Goal: Task Accomplishment & Management: Use online tool/utility

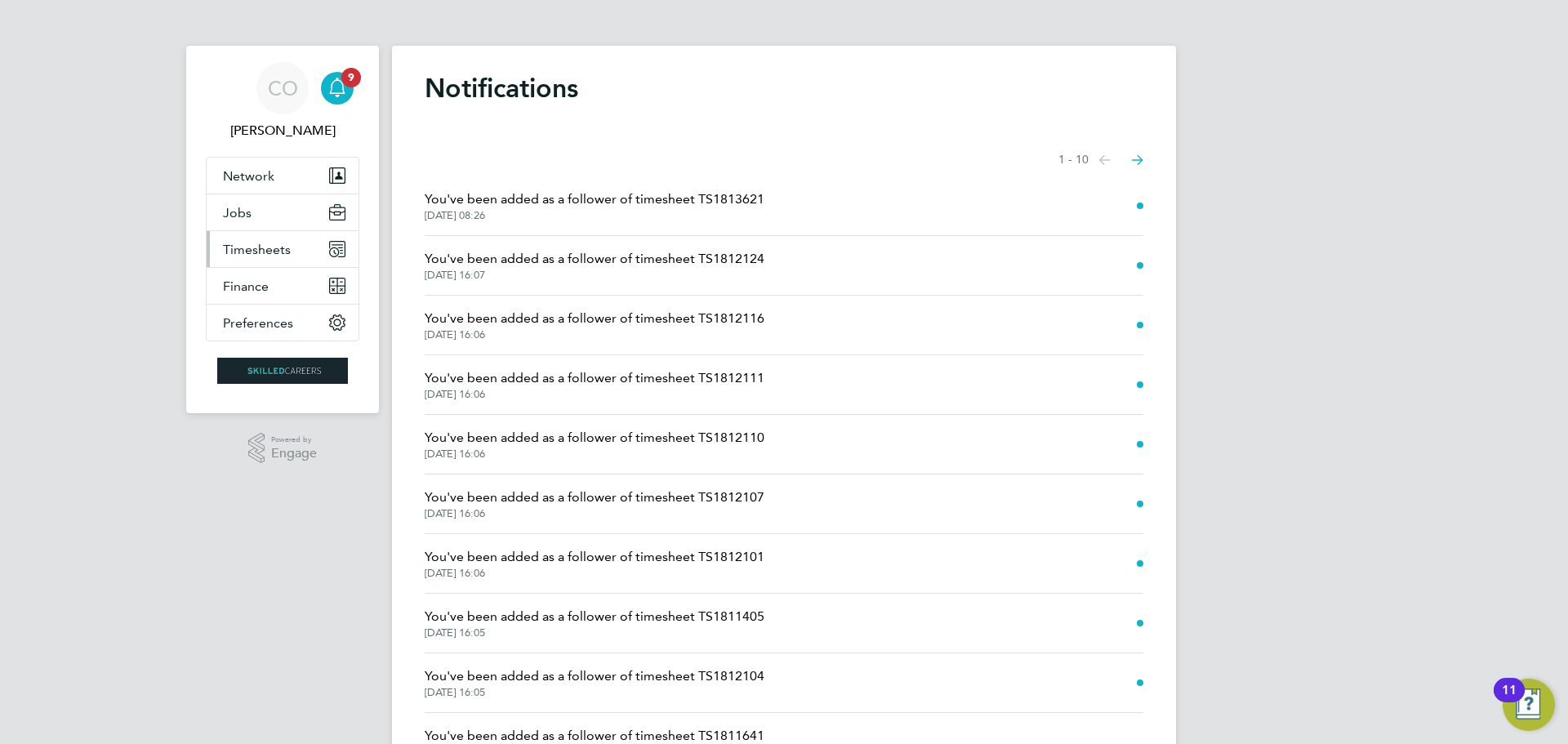
click at [255, 242] on span "Timesheets" at bounding box center [257, 250] width 68 height 16
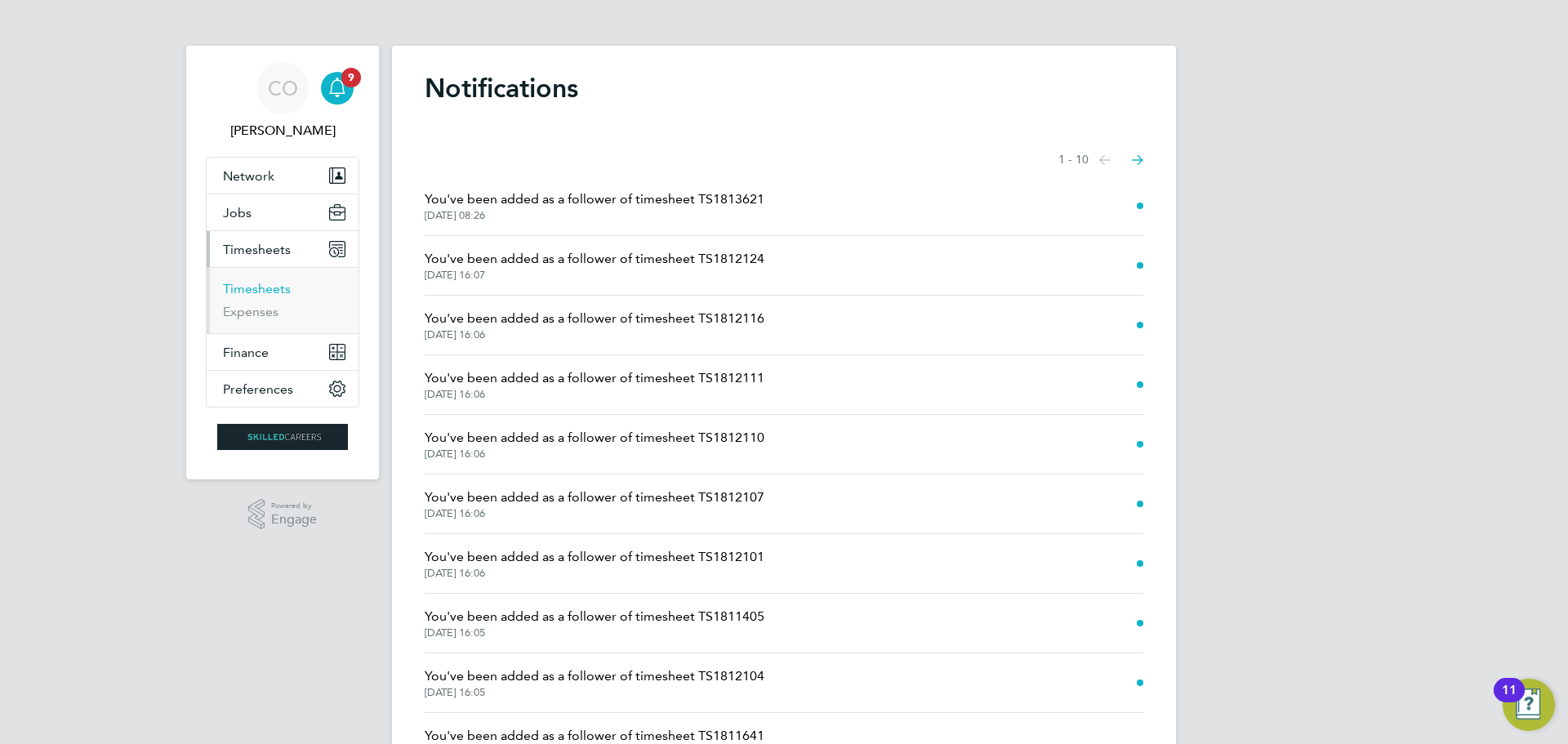
click at [267, 290] on link "Timesheets" at bounding box center [257, 289] width 68 height 16
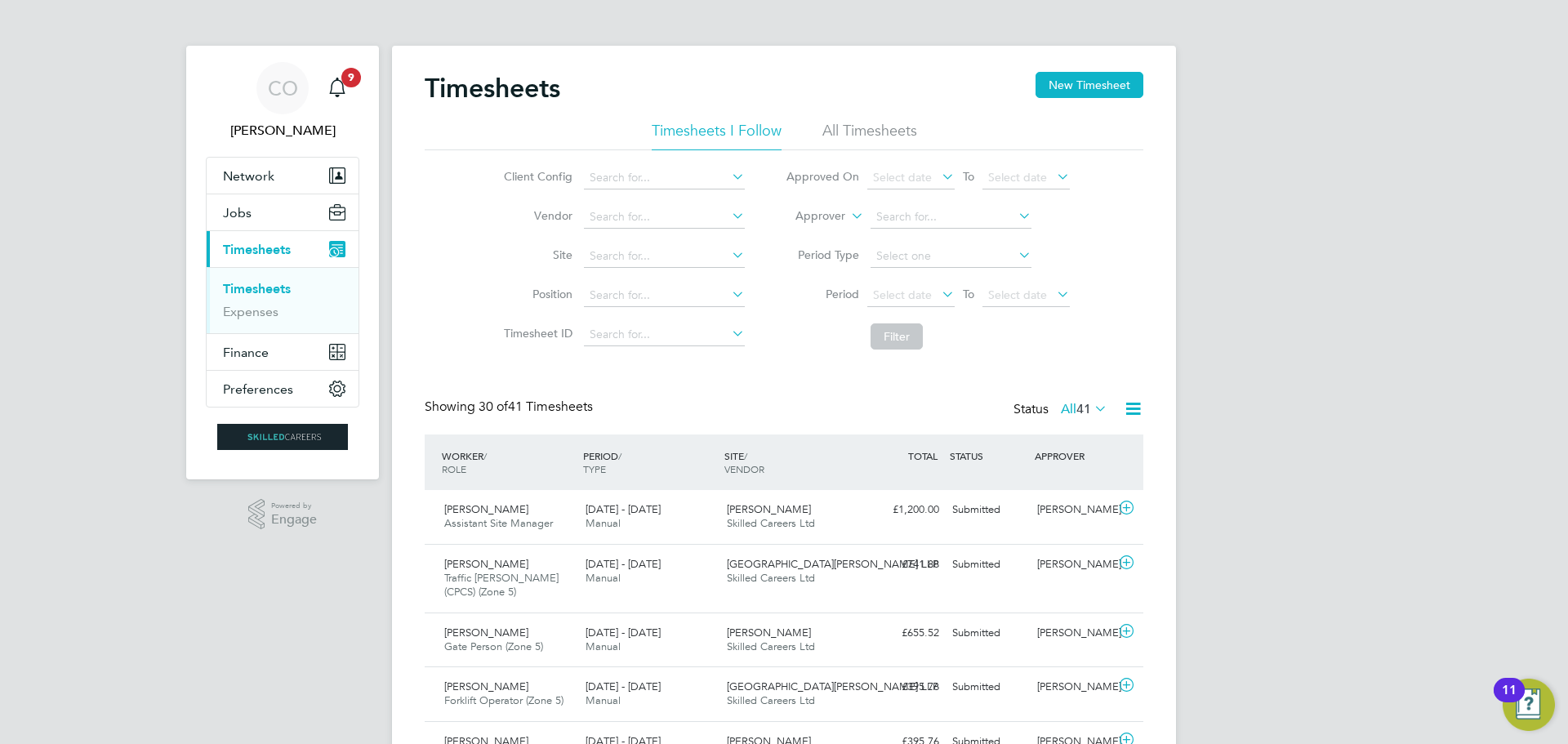
drag, startPoint x: 902, startPoint y: 297, endPoint x: 900, endPoint y: 316, distance: 19.1
click at [902, 295] on span "Select date" at bounding box center [902, 295] width 59 height 15
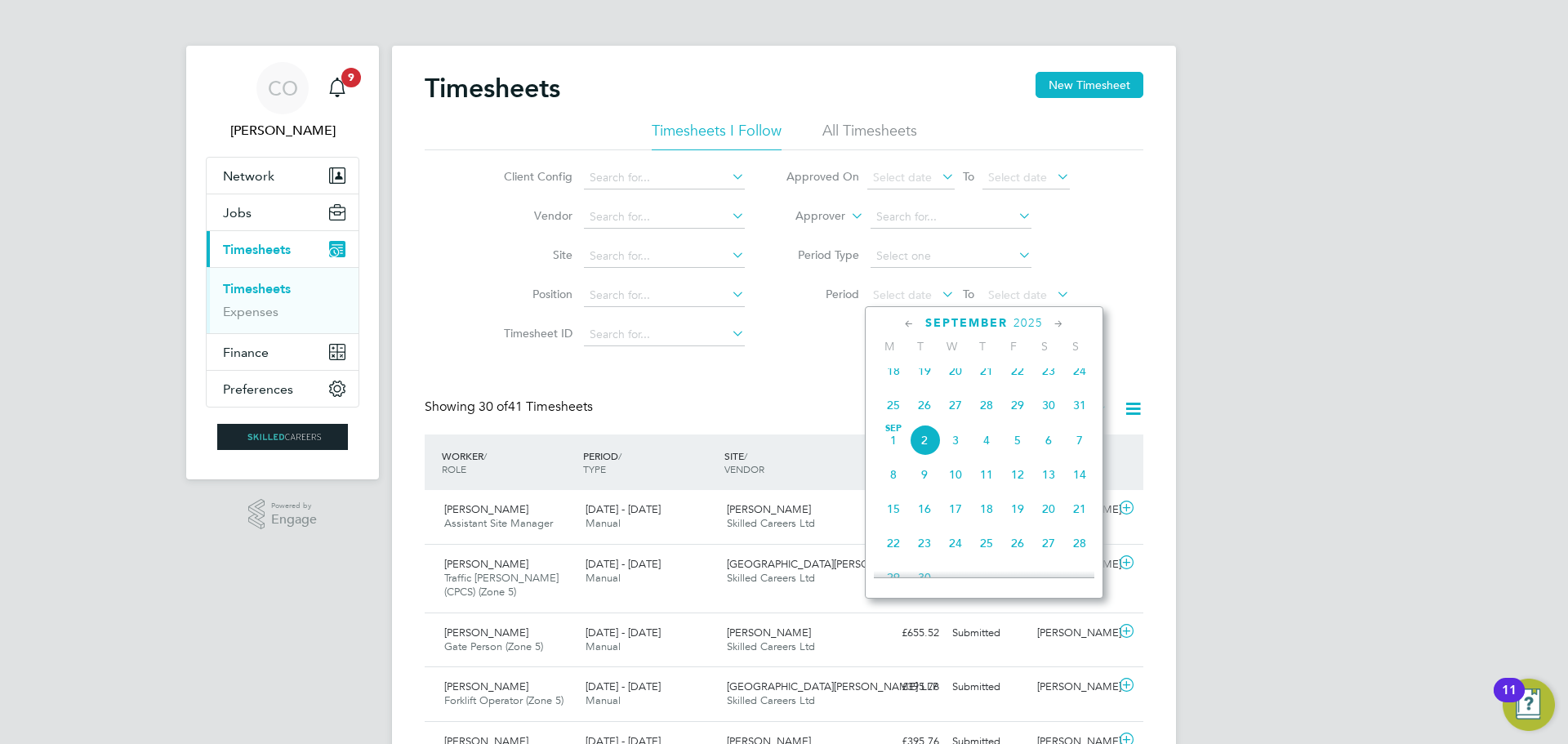
click at [891, 406] on span "25" at bounding box center [893, 405] width 31 height 31
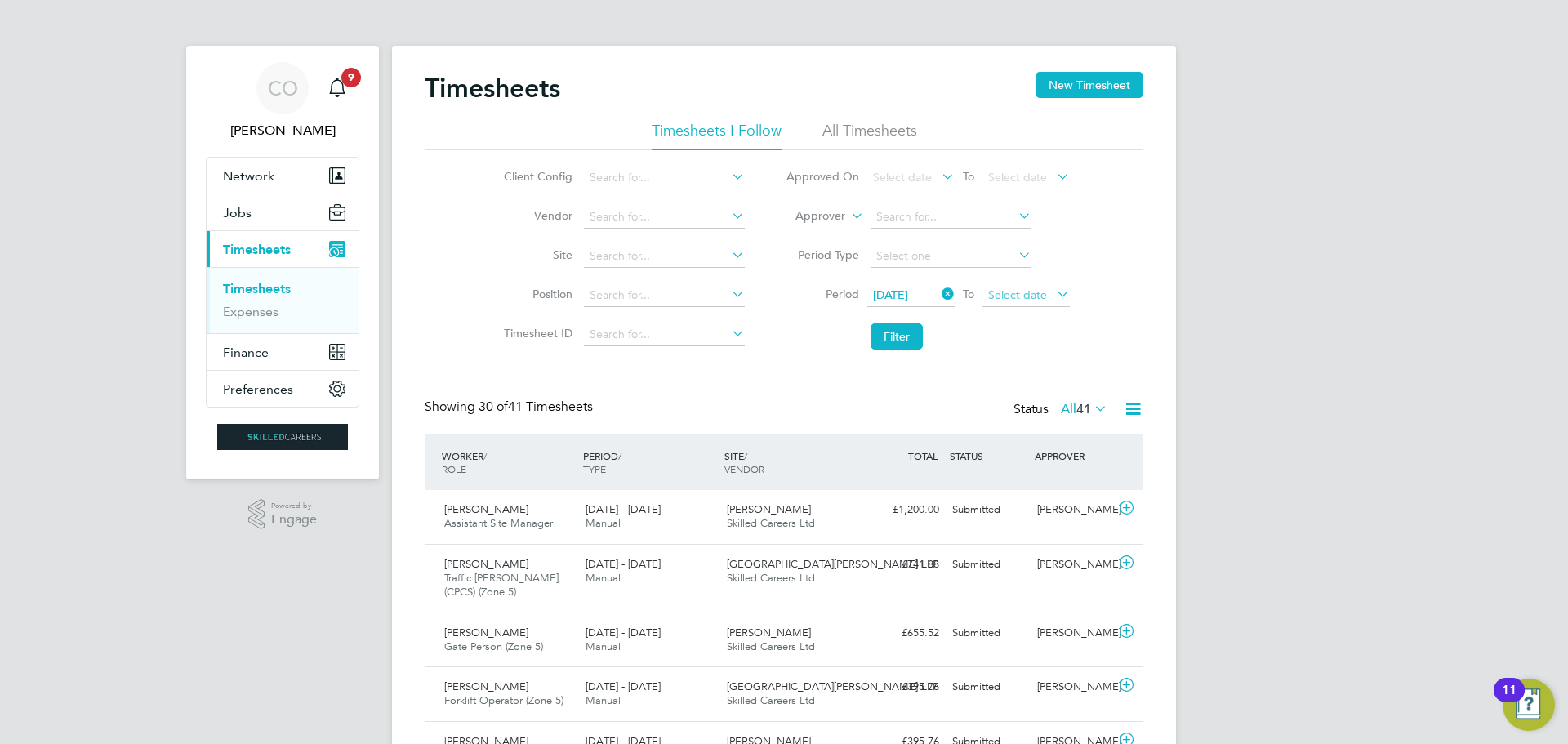
click at [1015, 294] on span "Select date" at bounding box center [1017, 295] width 59 height 15
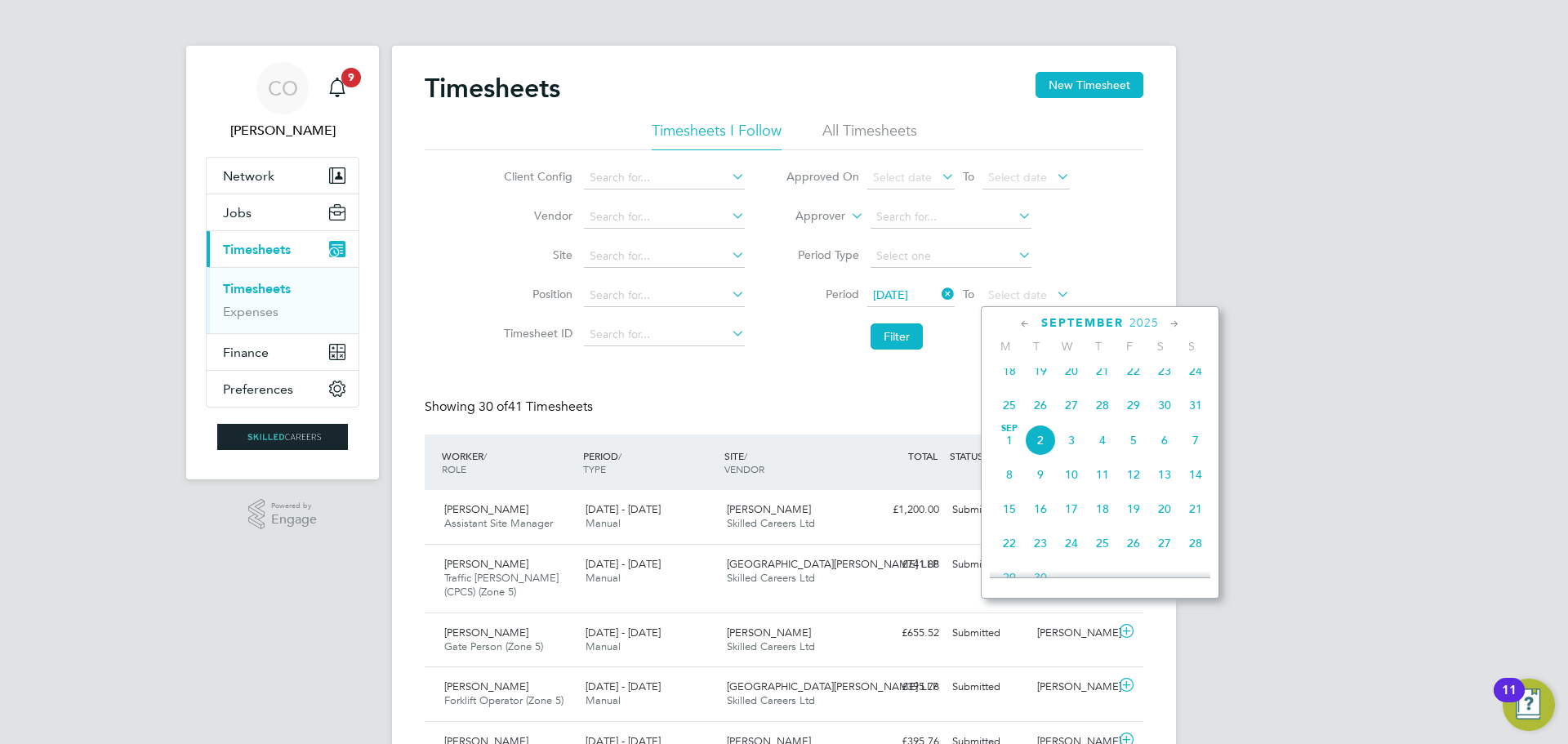
drag, startPoint x: 1197, startPoint y: 417, endPoint x: 1090, endPoint y: 403, distance: 107.9
click at [1197, 416] on span "31" at bounding box center [1195, 405] width 31 height 31
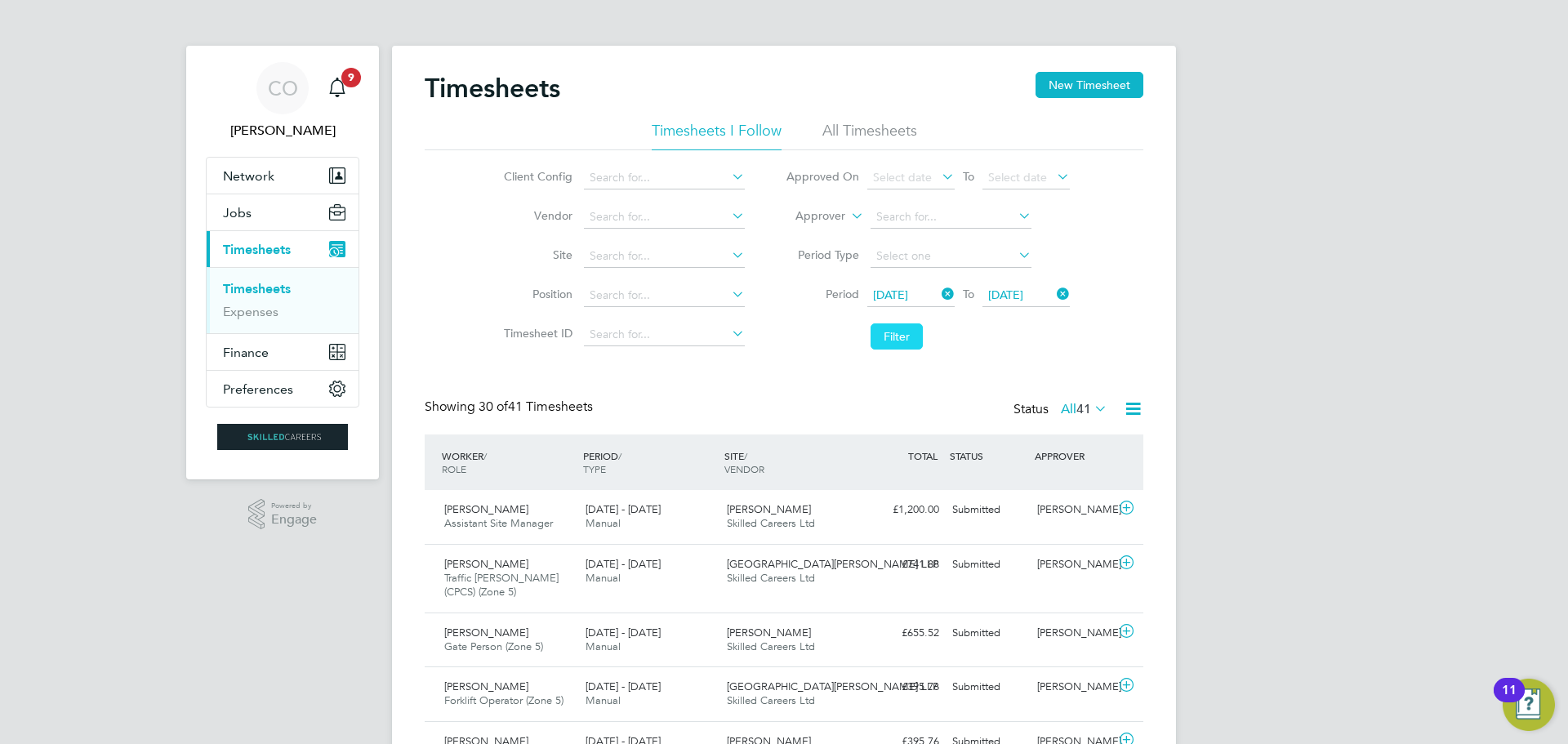
click at [899, 330] on button "Filter" at bounding box center [896, 337] width 52 height 27
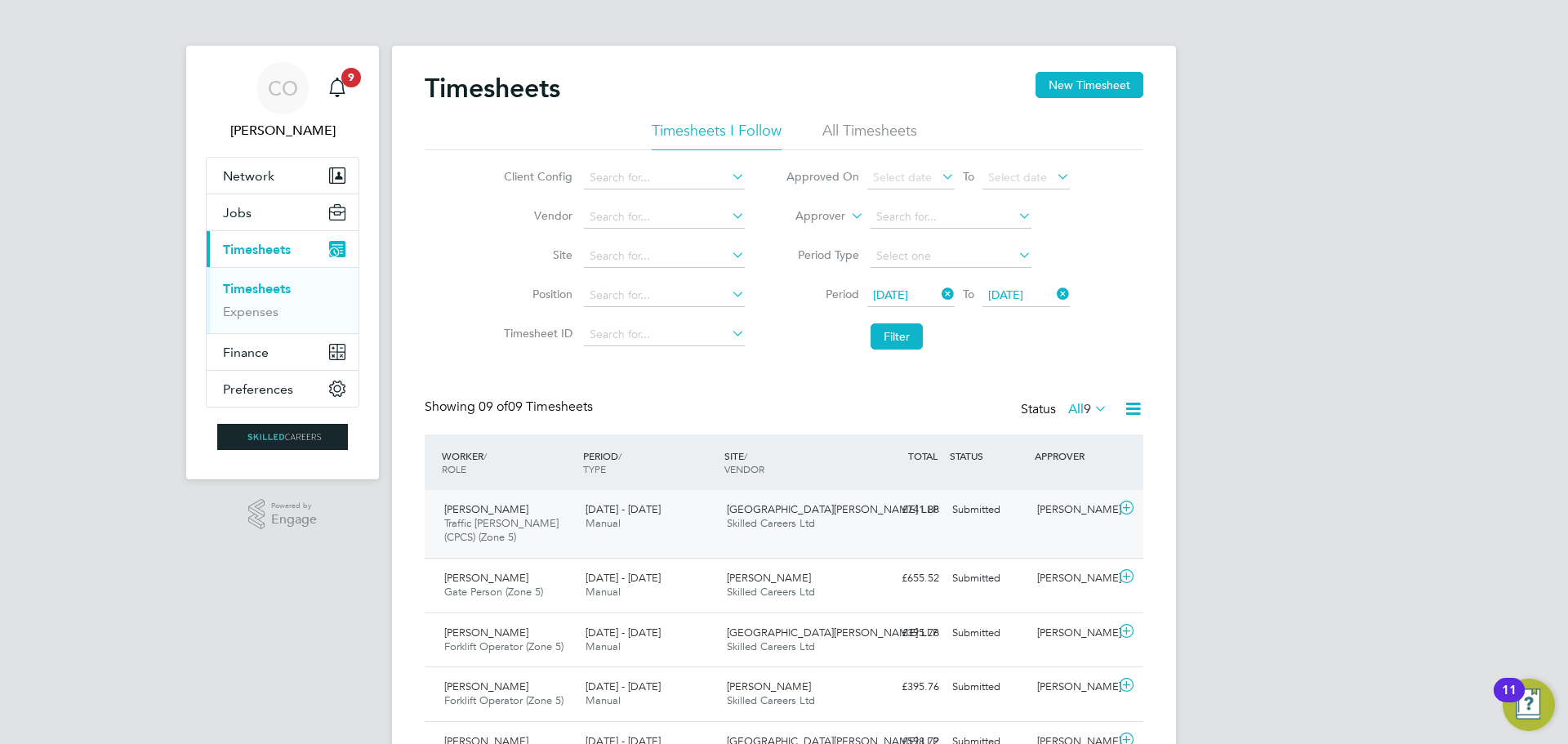
click at [1049, 515] on div "[PERSON_NAME]" at bounding box center [1073, 510] width 85 height 27
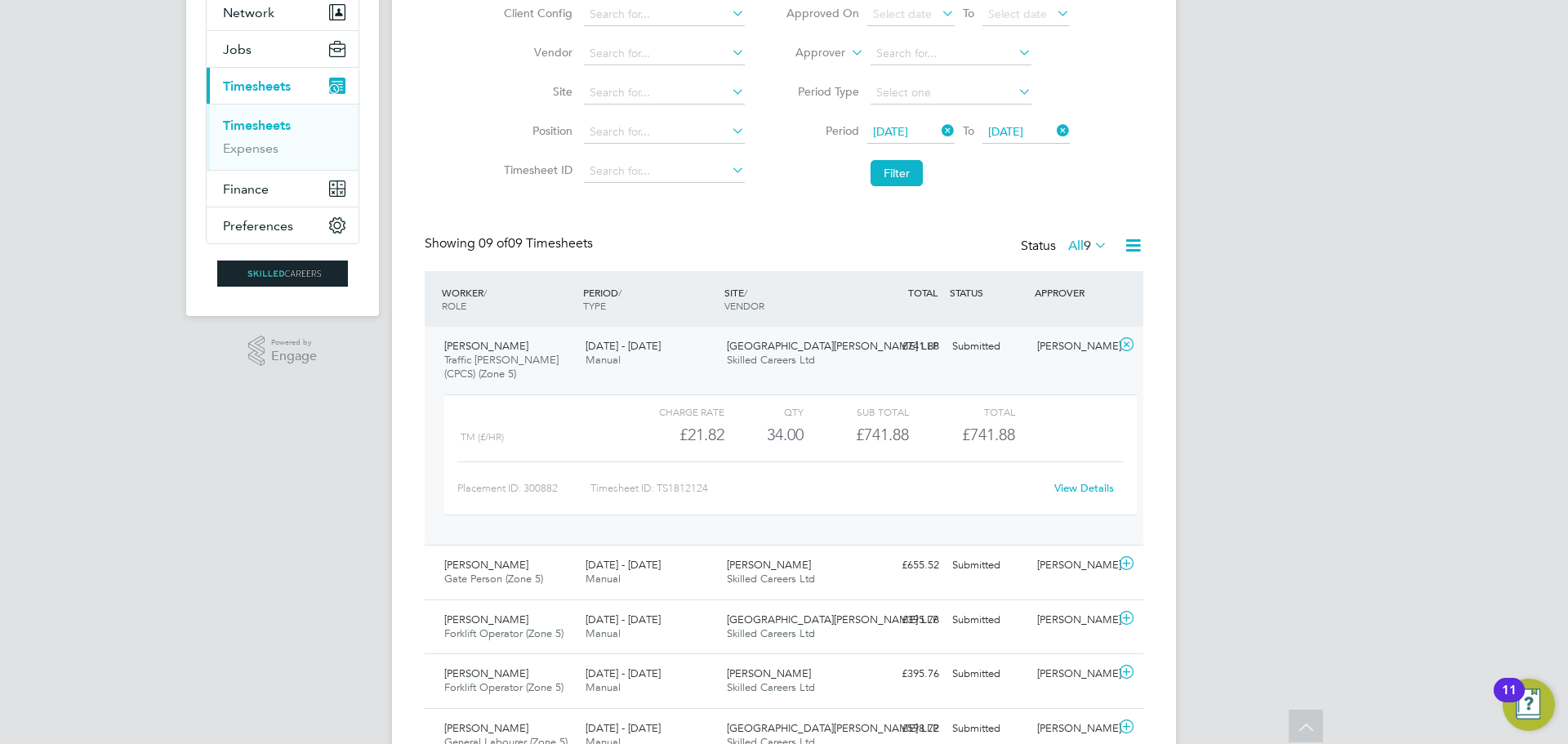
click at [1071, 491] on link "View Details" at bounding box center [1084, 488] width 60 height 14
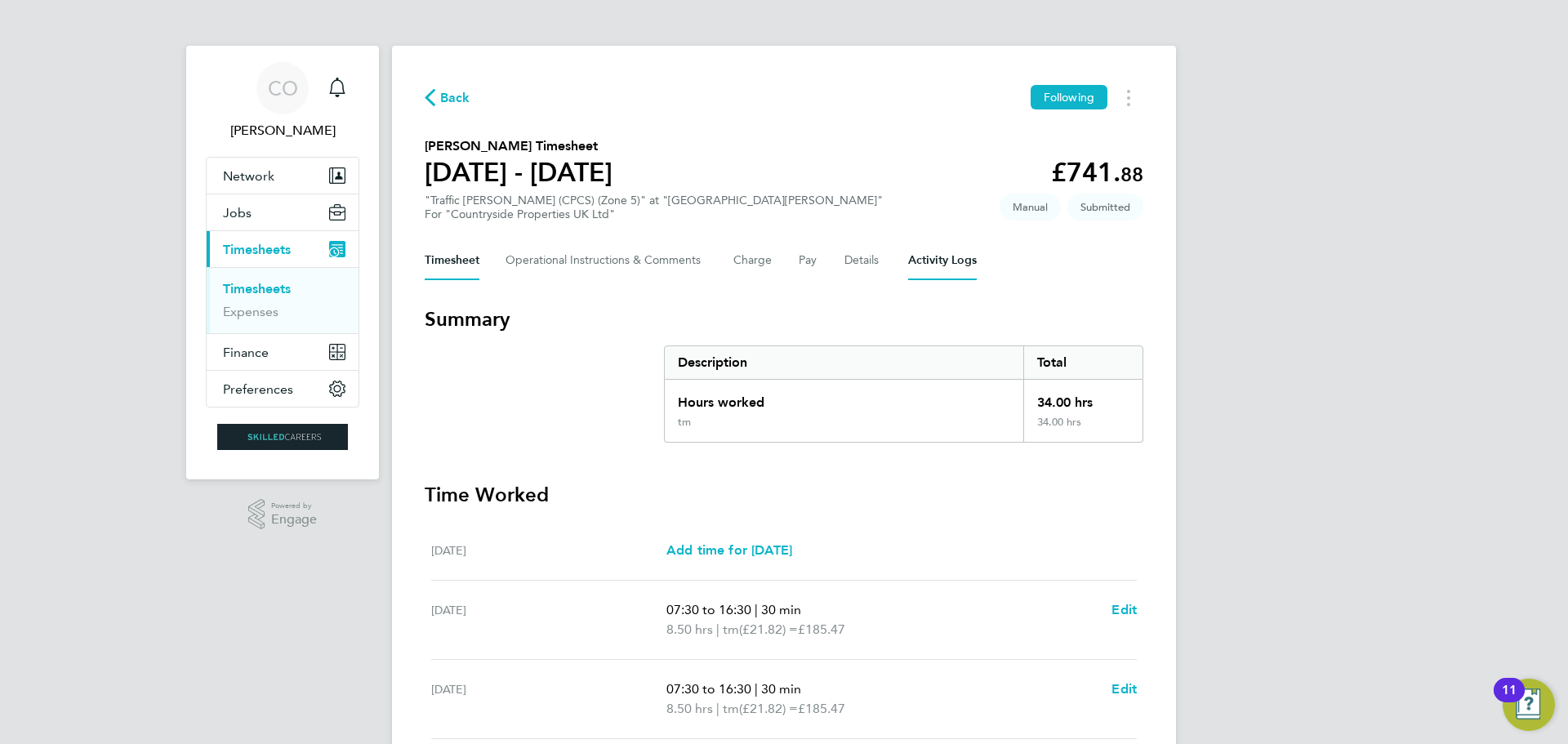
click at [955, 260] on Logs-tab "Activity Logs" at bounding box center [942, 260] width 69 height 39
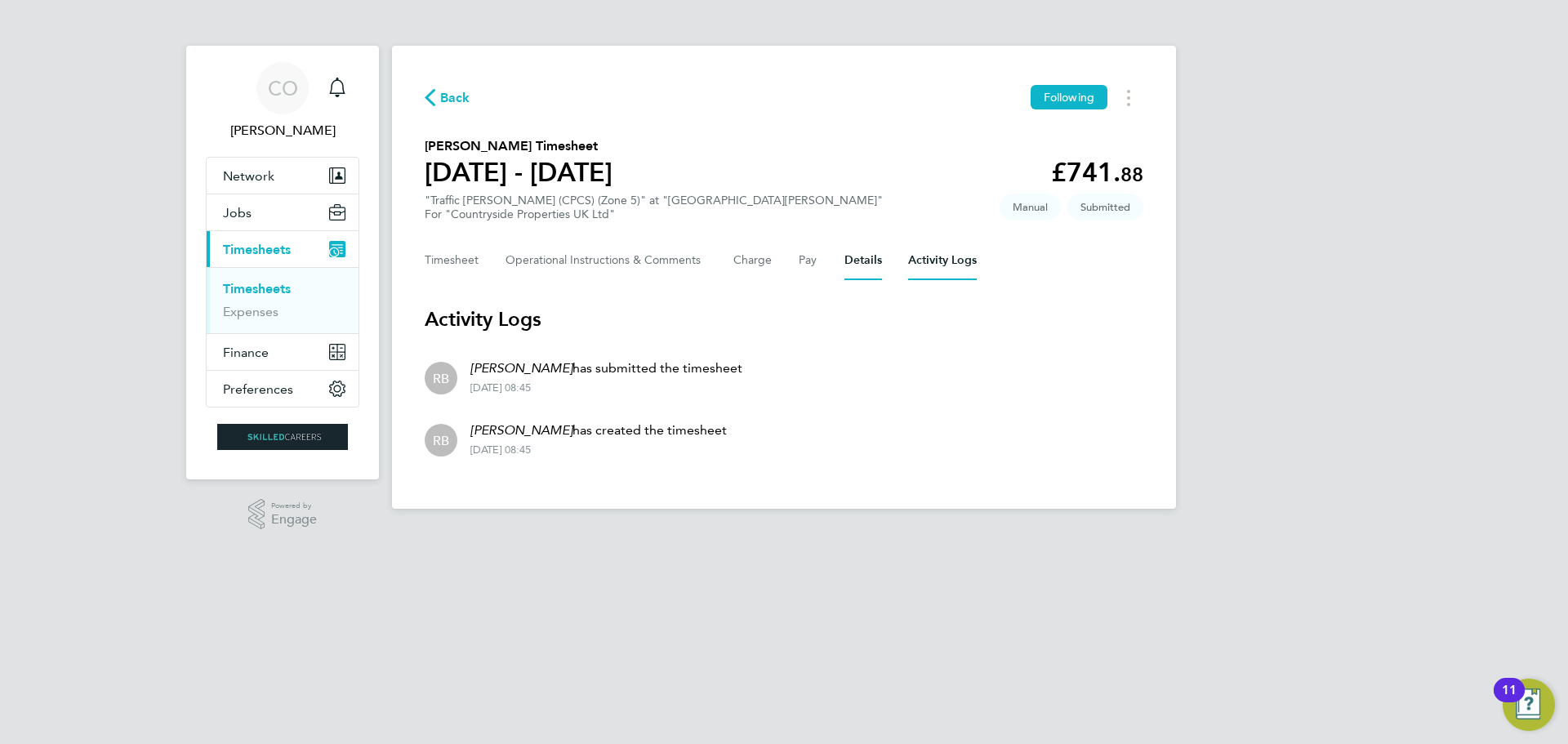
click at [865, 262] on button "Details" at bounding box center [862, 260] width 37 height 39
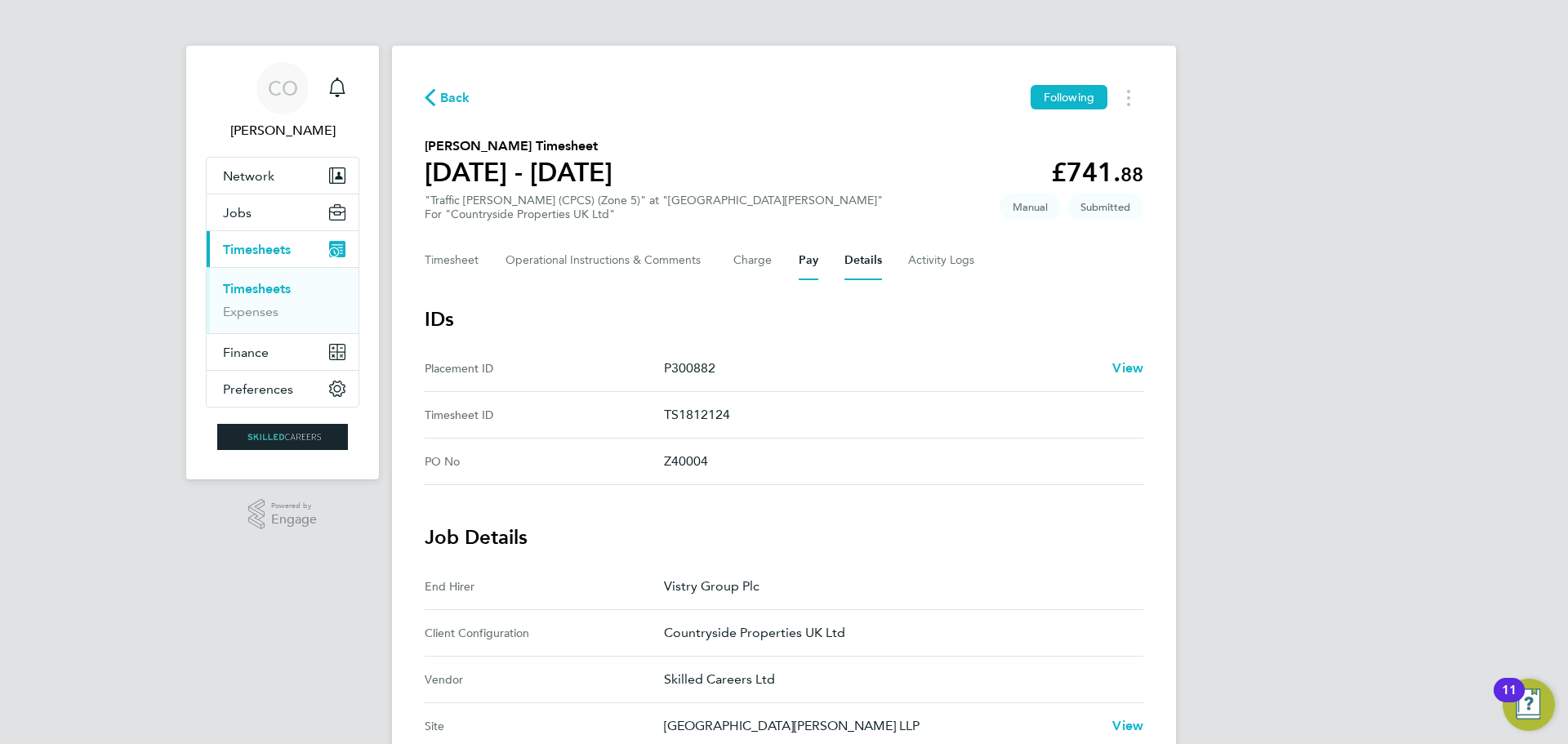
click at [802, 256] on button "Pay" at bounding box center [808, 260] width 20 height 39
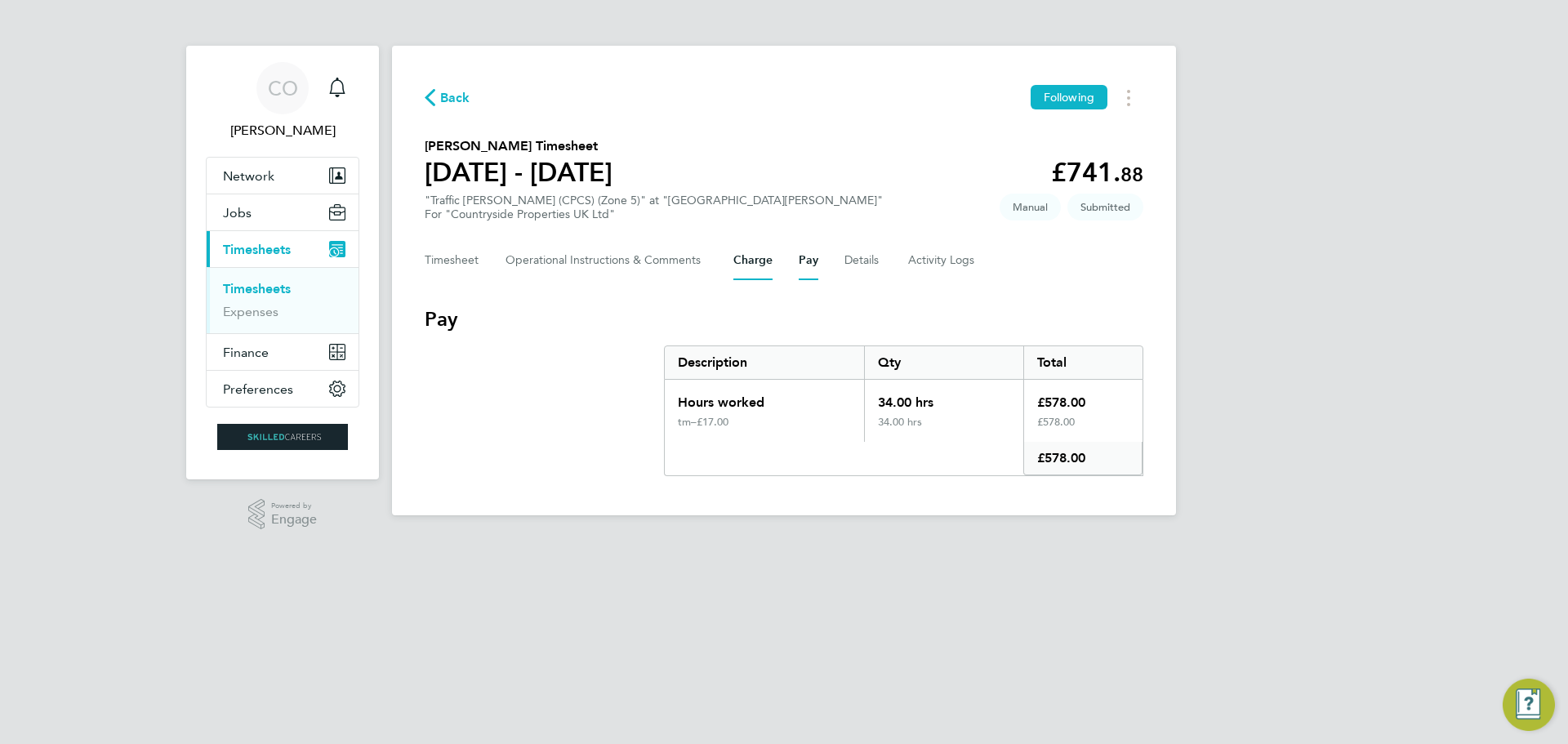
click at [761, 255] on button "Charge" at bounding box center [752, 260] width 39 height 39
click at [584, 255] on Comments-tab "Operational Instructions & Comments" at bounding box center [606, 260] width 201 height 39
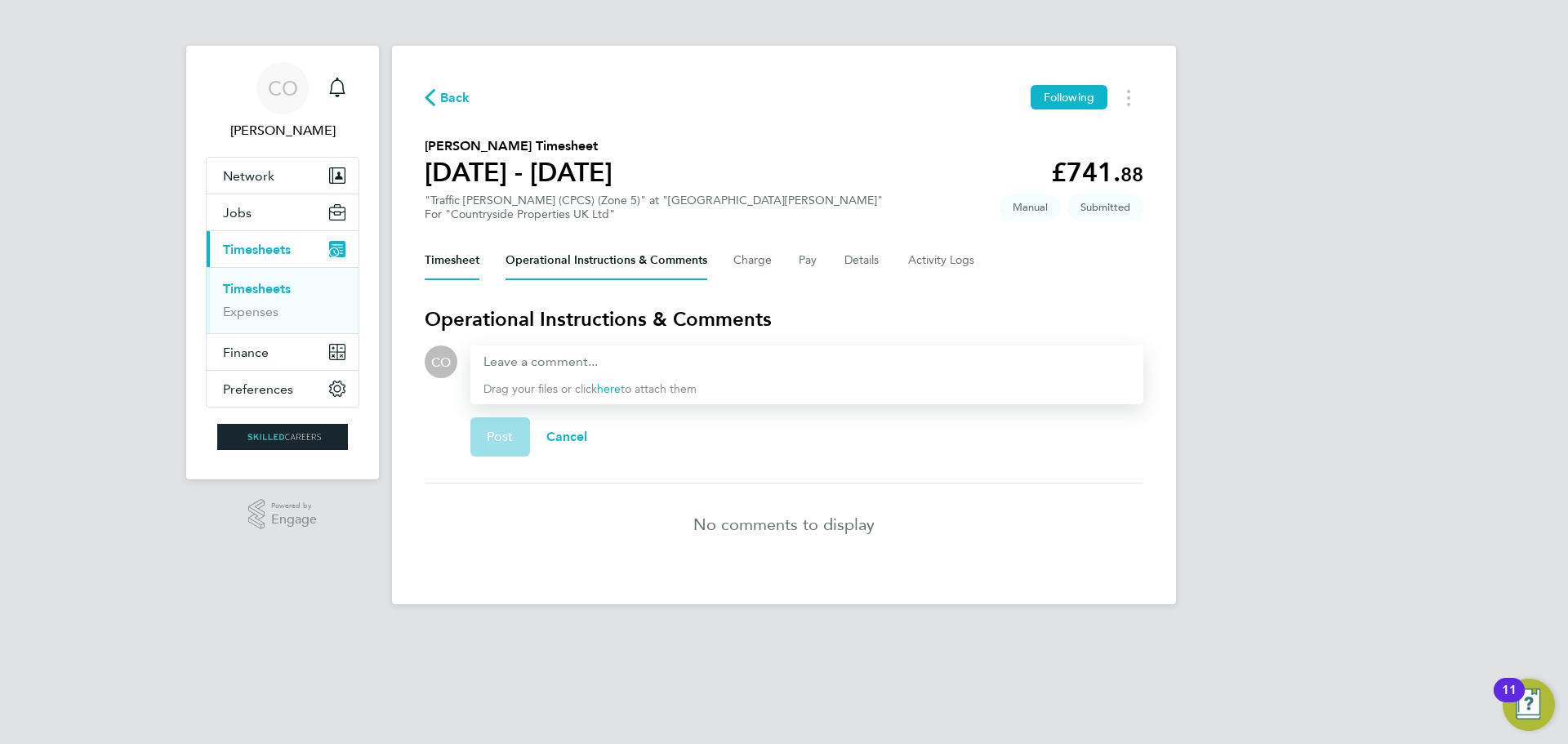
click at [453, 257] on button "Timesheet" at bounding box center [452, 260] width 55 height 39
